Goal: Information Seeking & Learning: Learn about a topic

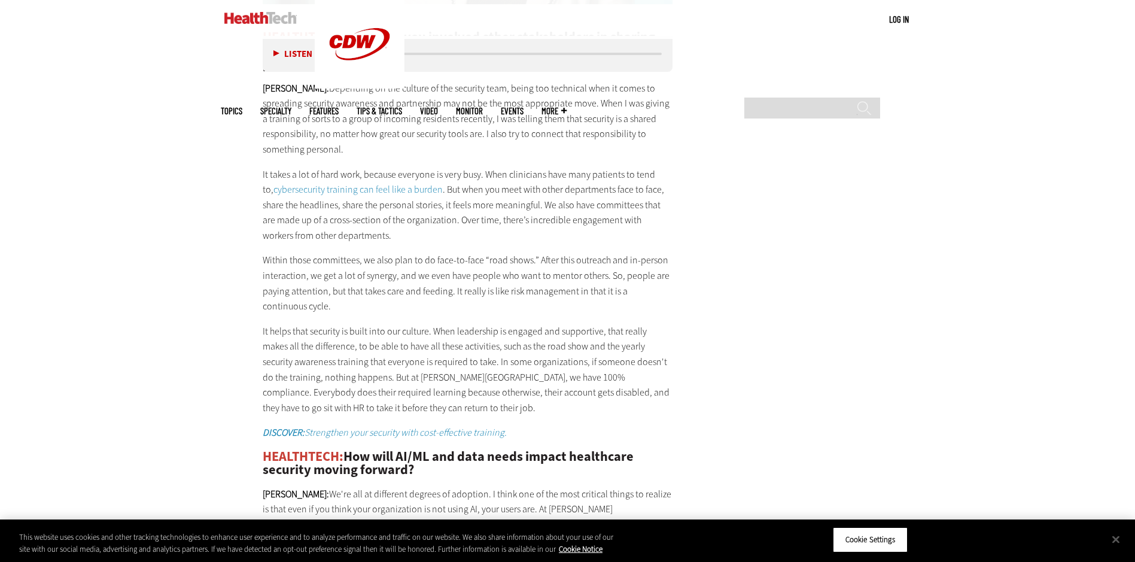
scroll to position [2274, 0]
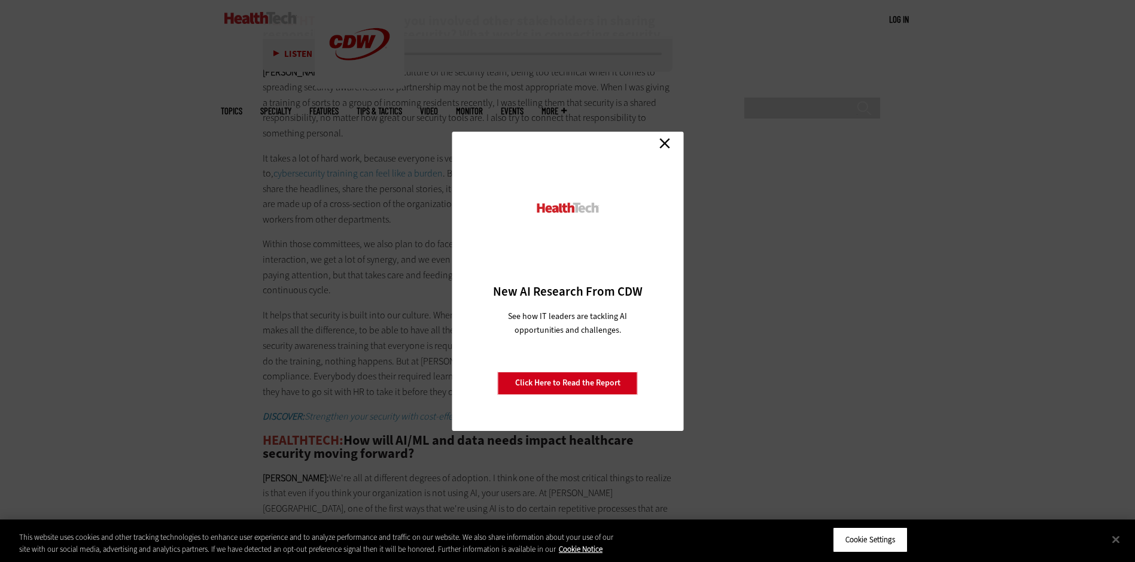
click at [663, 136] on link "Close" at bounding box center [665, 144] width 18 height 18
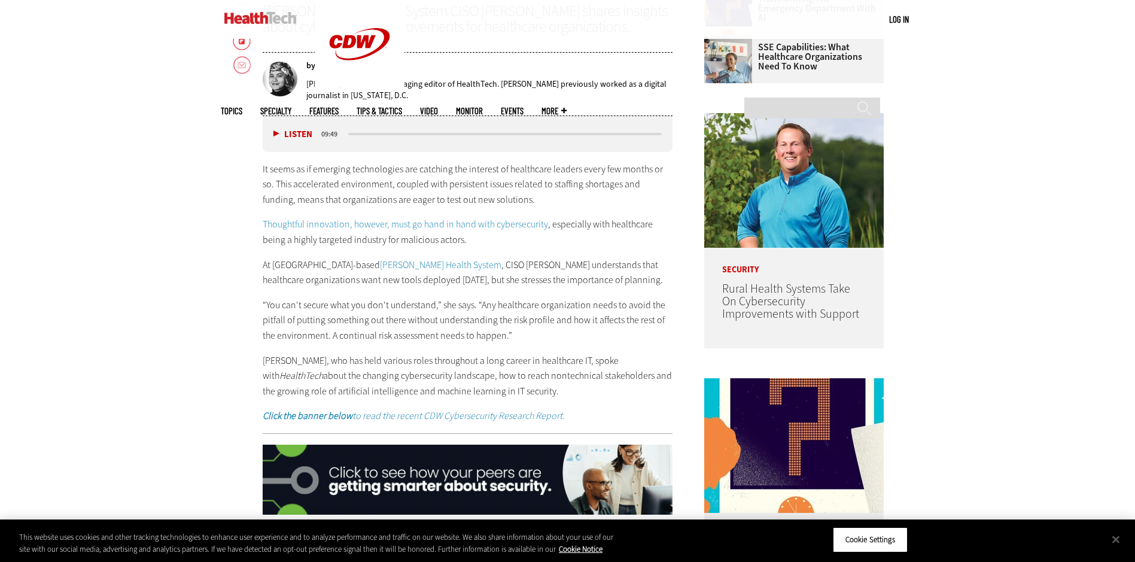
scroll to position [718, 0]
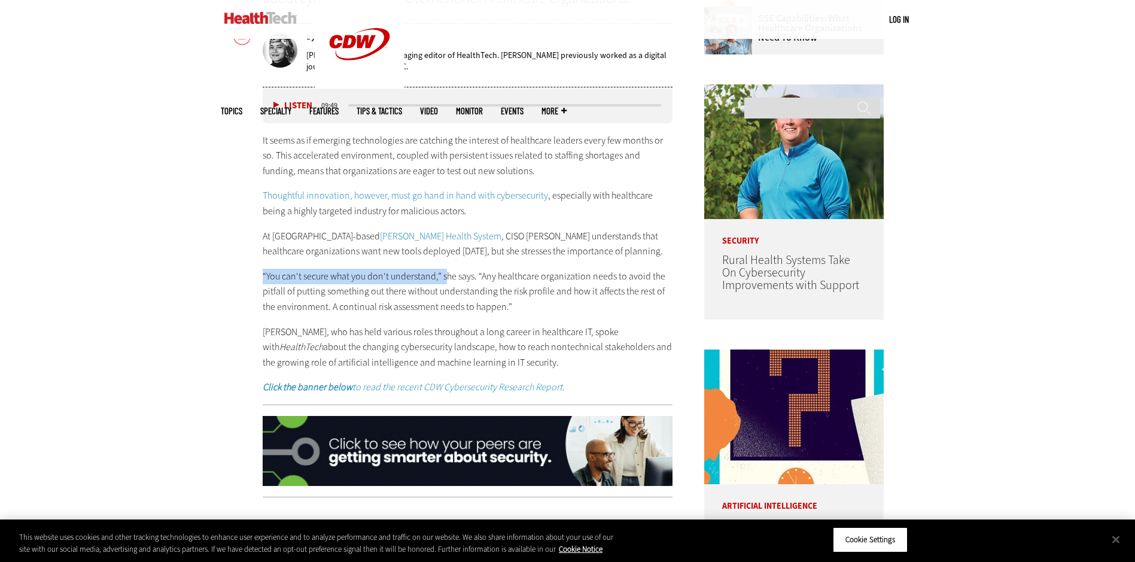
drag, startPoint x: 263, startPoint y: 274, endPoint x: 444, endPoint y: 272, distance: 180.8
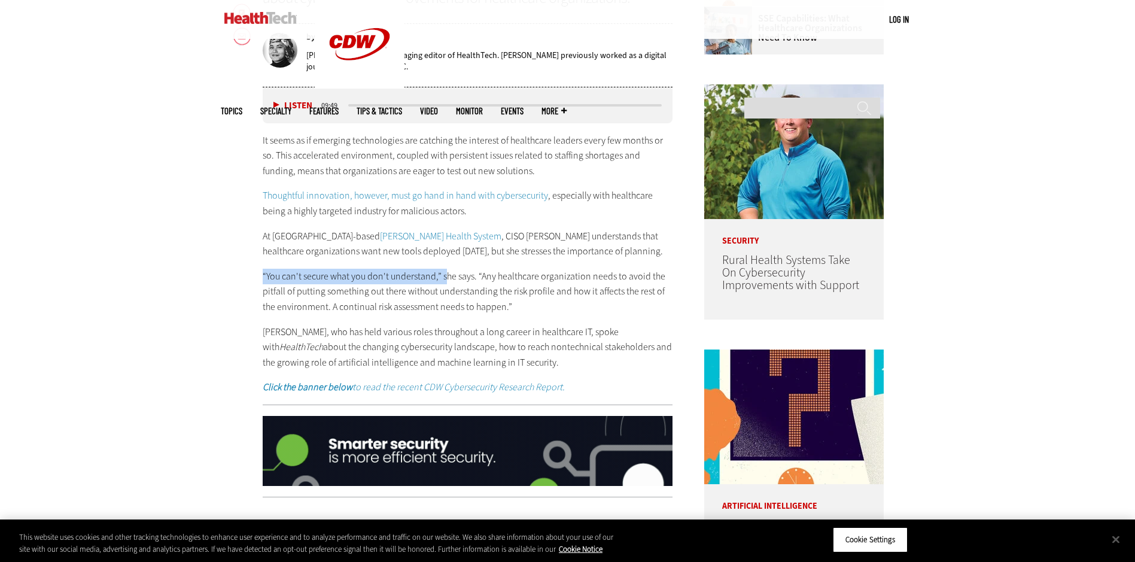
click at [444, 272] on p "“You can't secure what you don't understand,” she says. “Any healthcare organiz…" at bounding box center [468, 292] width 411 height 46
drag, startPoint x: 444, startPoint y: 272, endPoint x: 405, endPoint y: 274, distance: 39.5
copy p "“You can't secure what you don't understand,” s"
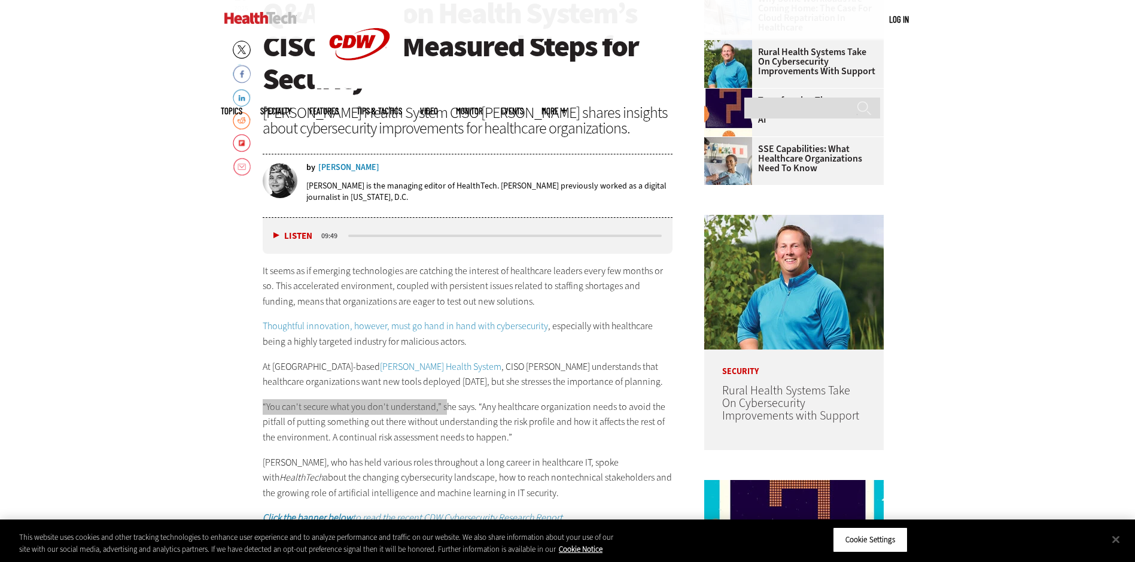
scroll to position [598, 0]
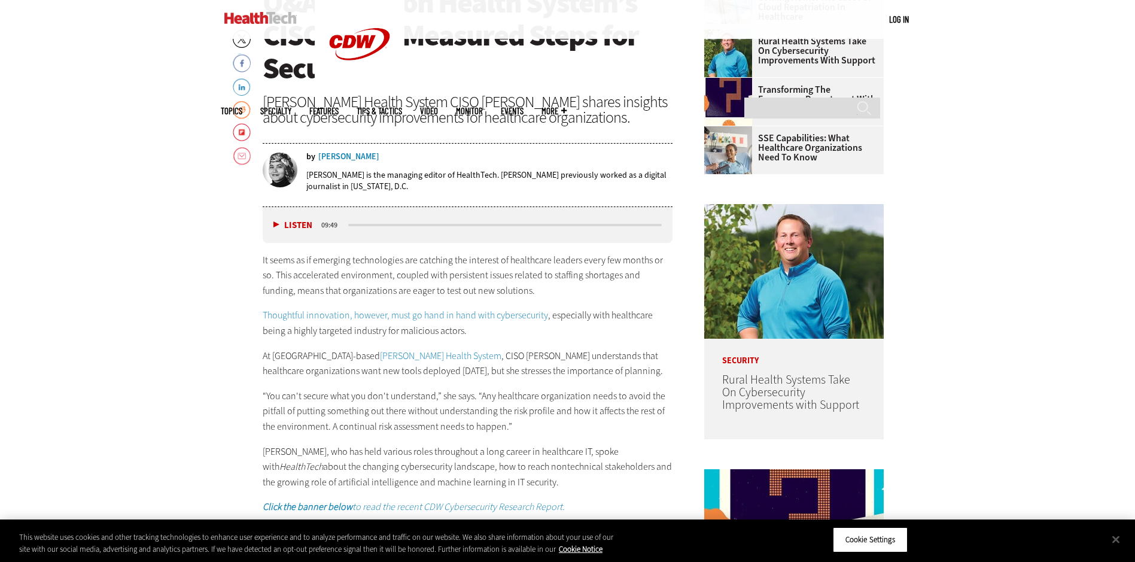
drag, startPoint x: 437, startPoint y: 258, endPoint x: 999, endPoint y: 312, distance: 564.6
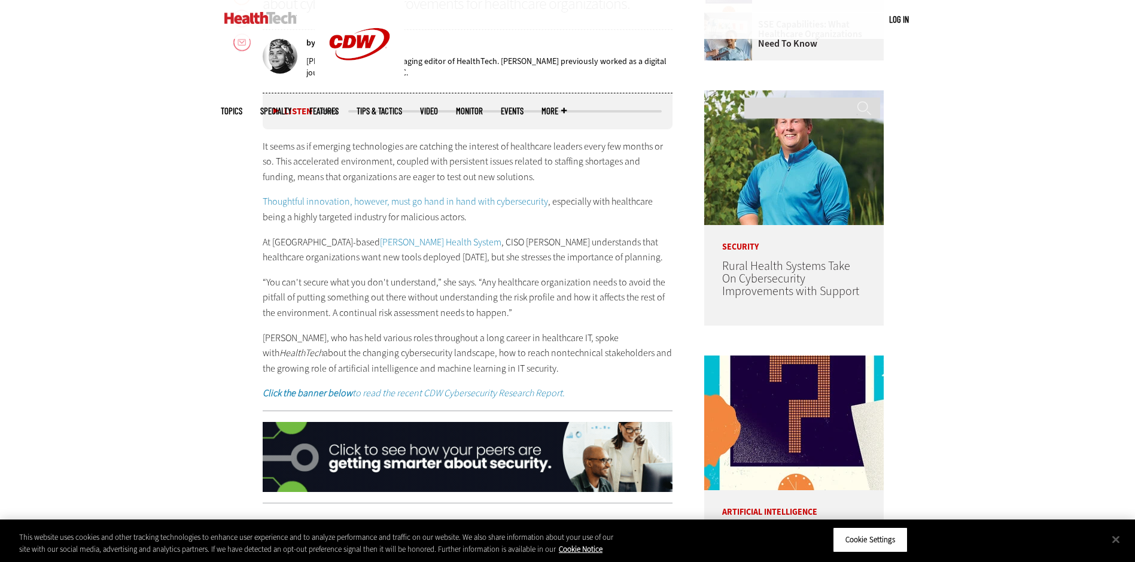
scroll to position [778, 0]
